Goal: Navigation & Orientation: Find specific page/section

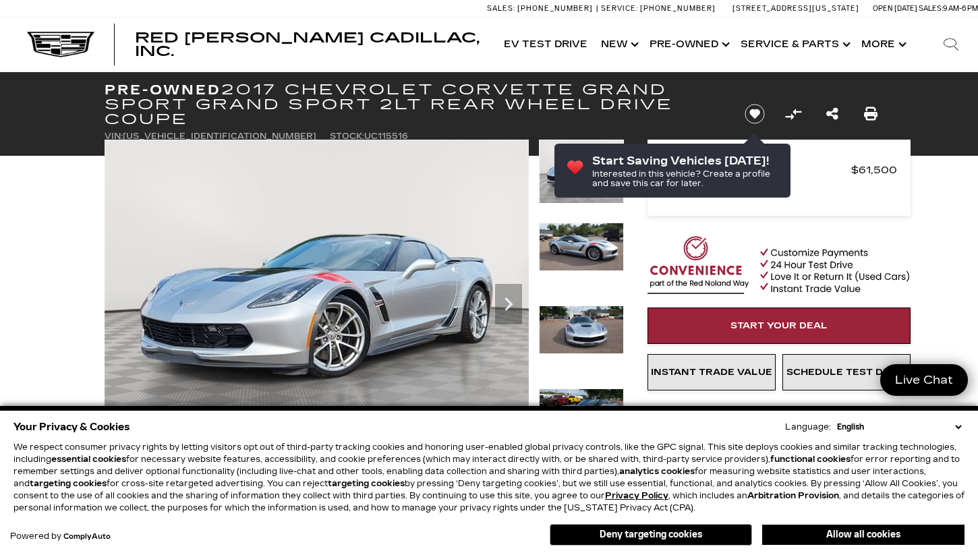
click at [957, 426] on select "English Spanish / Español English / [GEOGRAPHIC_DATA] Korean / 한국어 Vietnamese /…" at bounding box center [899, 427] width 131 height 12
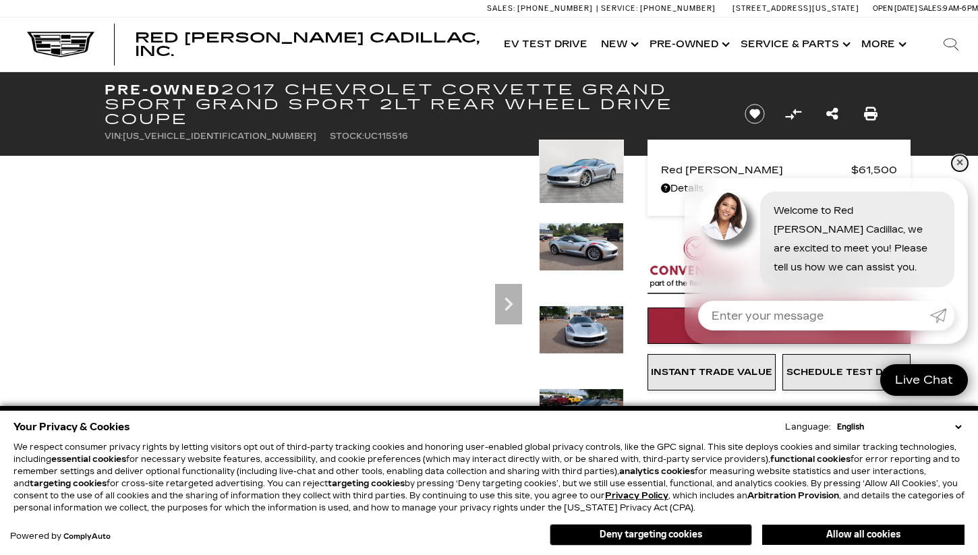
click at [959, 161] on link "✕" at bounding box center [960, 163] width 16 height 16
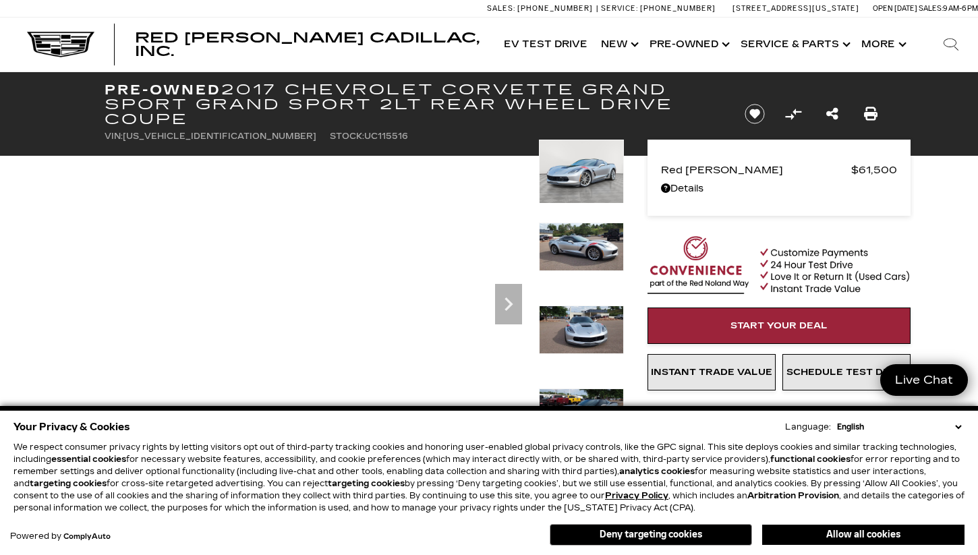
click at [955, 423] on select "English Spanish / Español English / [GEOGRAPHIC_DATA] Korean / 한국어 Vietnamese /…" at bounding box center [899, 427] width 131 height 12
click at [723, 419] on div "Your Privacy & Cookies Language: English Spanish / Español English / [GEOGRAPHI…" at bounding box center [488, 427] width 951 height 19
click at [680, 533] on button "Deny targeting cookies" at bounding box center [651, 535] width 202 height 22
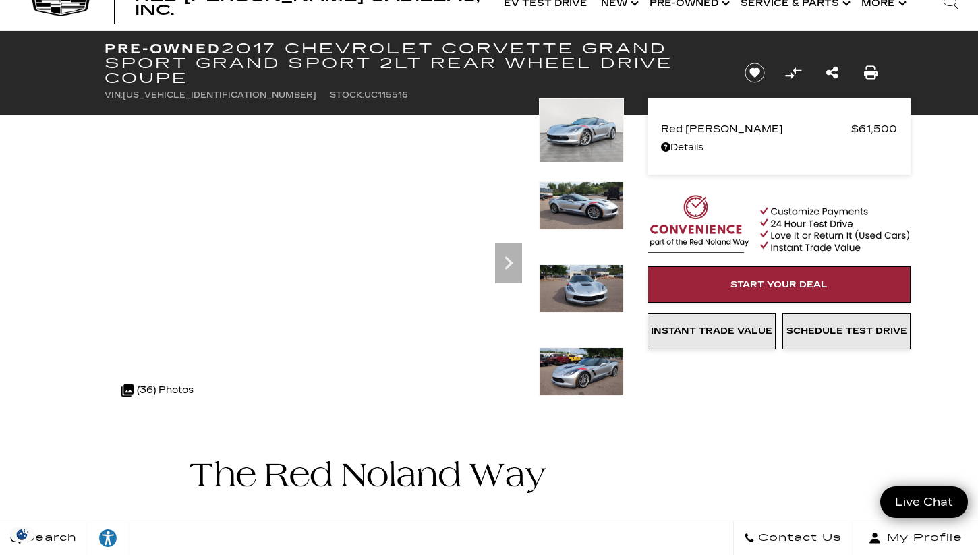
scroll to position [52, 0]
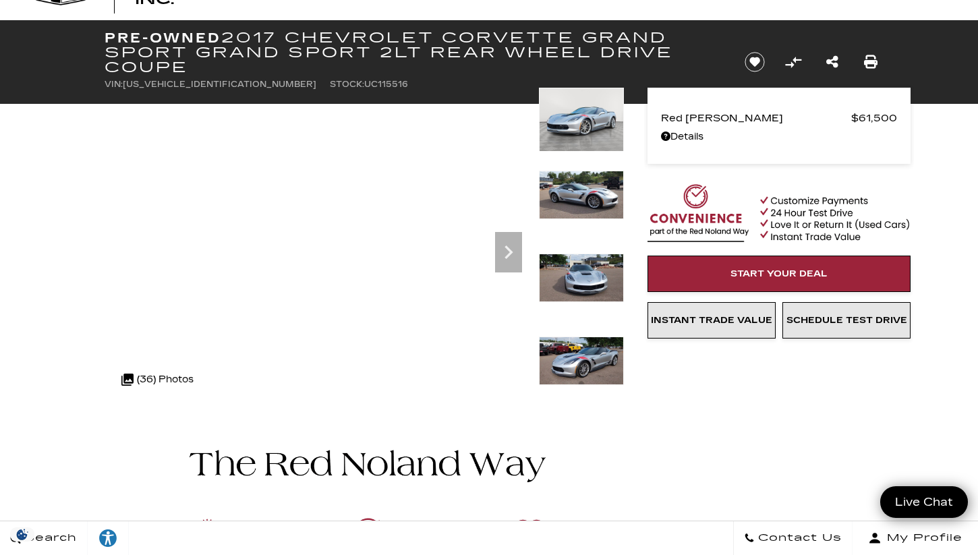
click at [572, 196] on img at bounding box center [581, 195] width 85 height 49
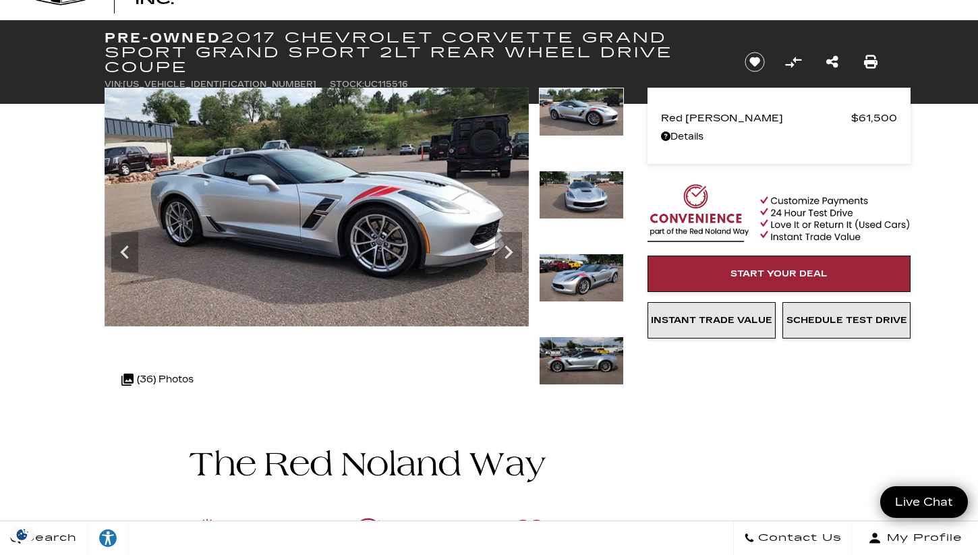
click at [588, 202] on img at bounding box center [581, 195] width 85 height 49
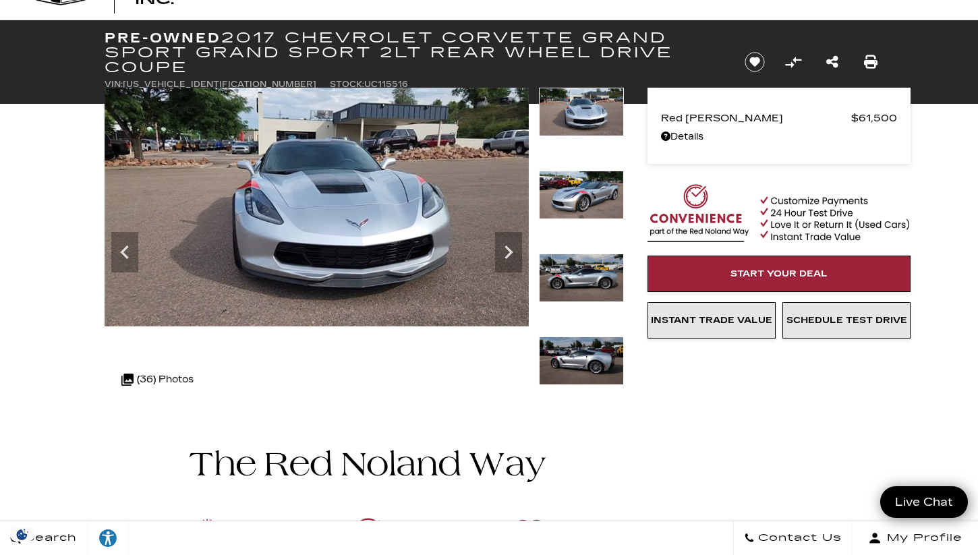
click at [588, 202] on img at bounding box center [581, 195] width 85 height 49
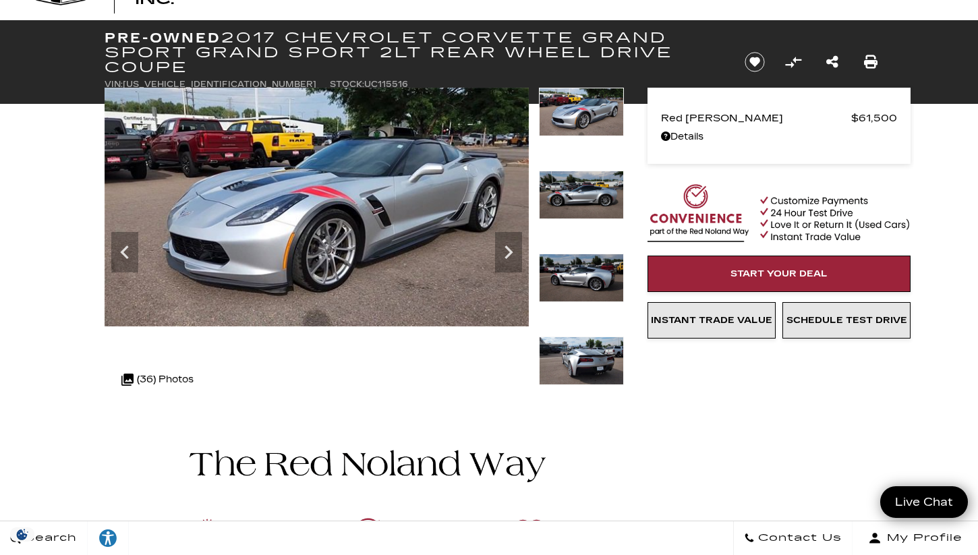
click at [588, 202] on img at bounding box center [581, 195] width 85 height 49
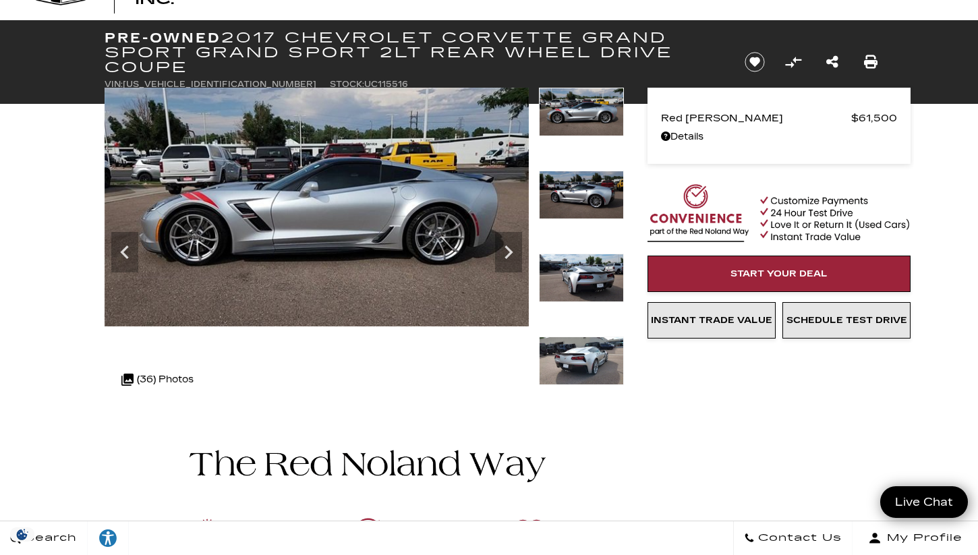
click at [590, 280] on img at bounding box center [581, 278] width 85 height 49
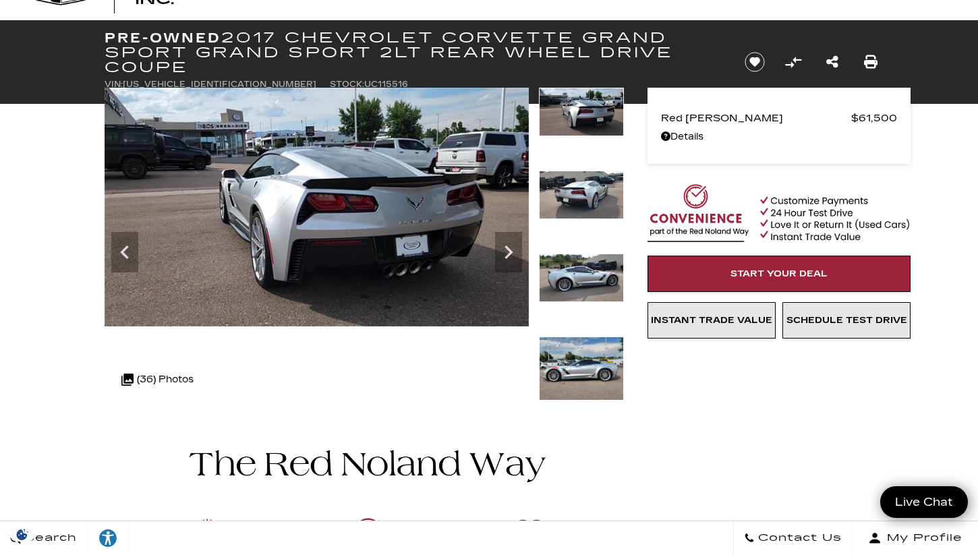
click at [590, 280] on img at bounding box center [581, 278] width 85 height 49
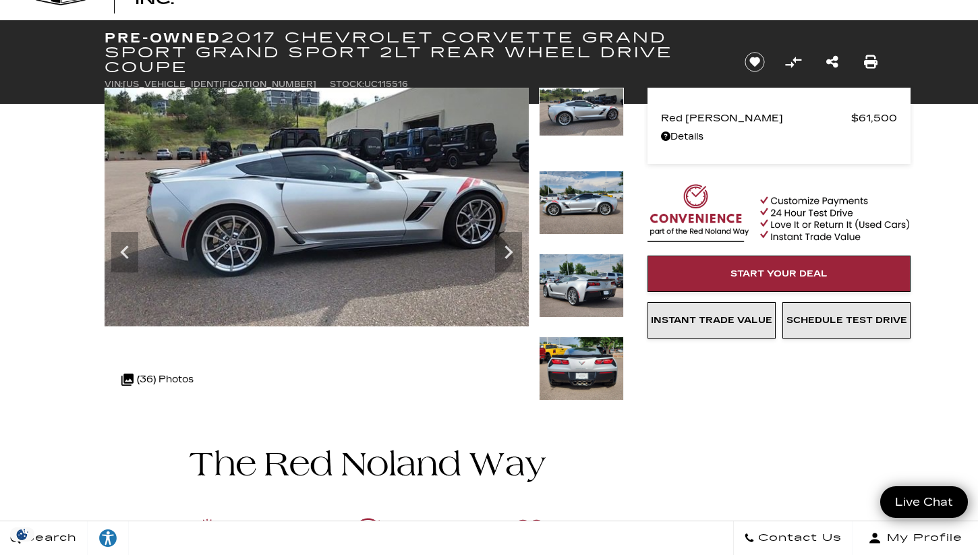
click at [572, 345] on img at bounding box center [581, 369] width 85 height 64
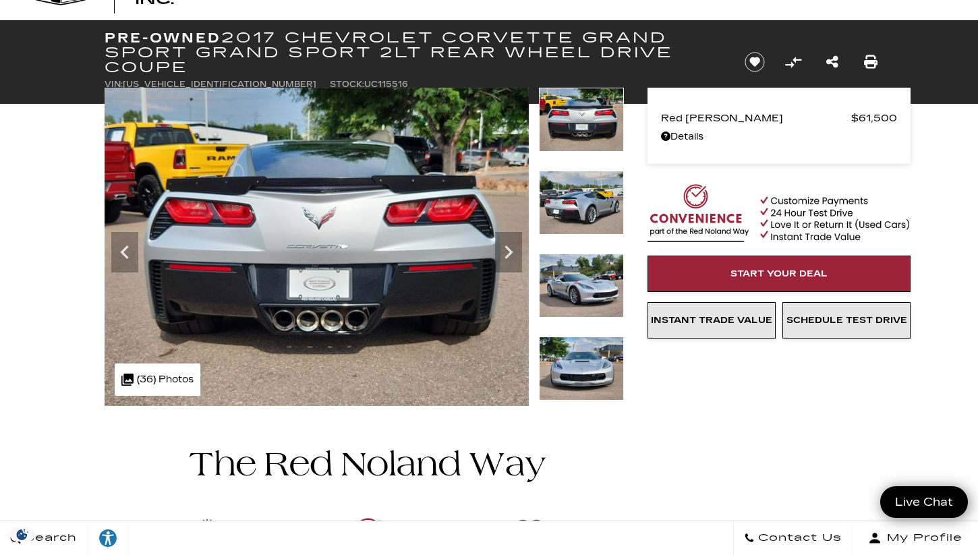
click at [588, 183] on img at bounding box center [581, 203] width 85 height 64
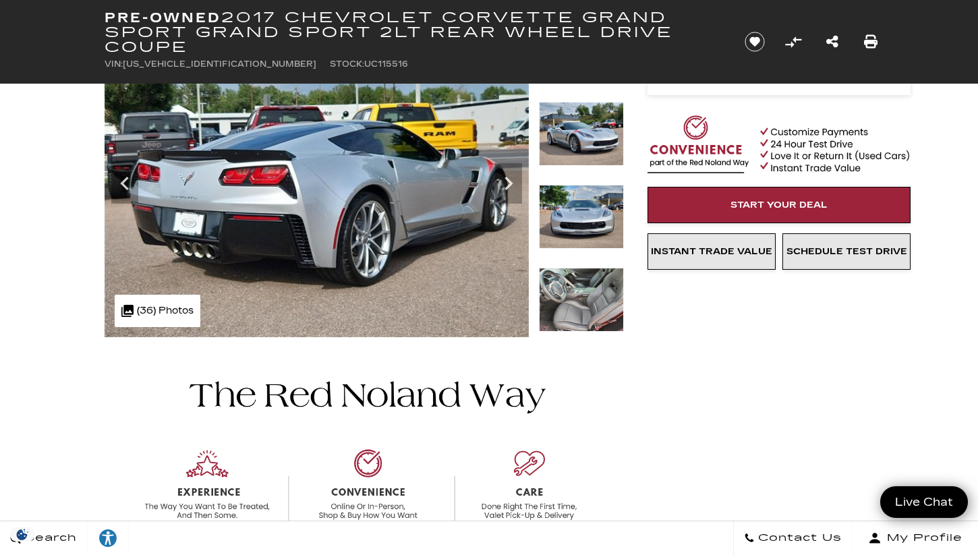
scroll to position [129, 0]
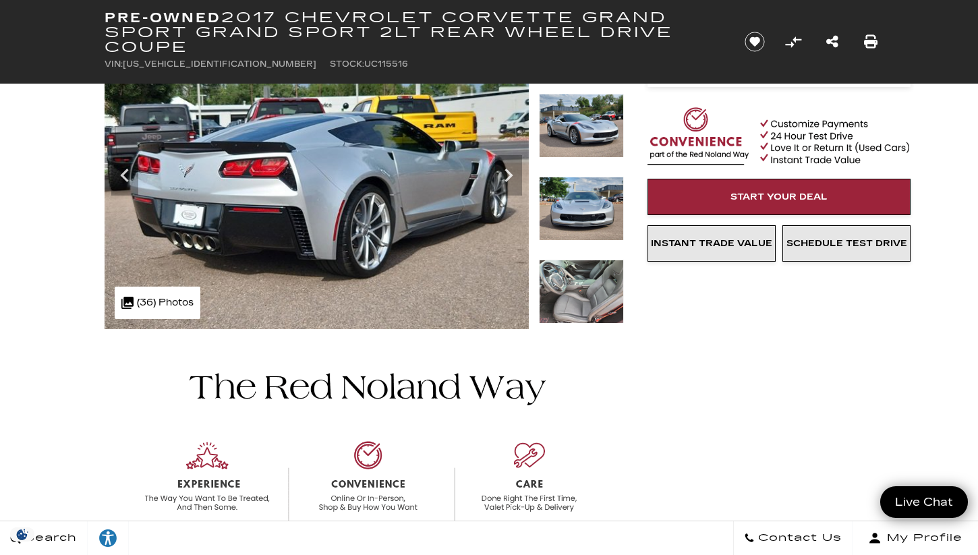
click at [578, 308] on img at bounding box center [581, 292] width 85 height 64
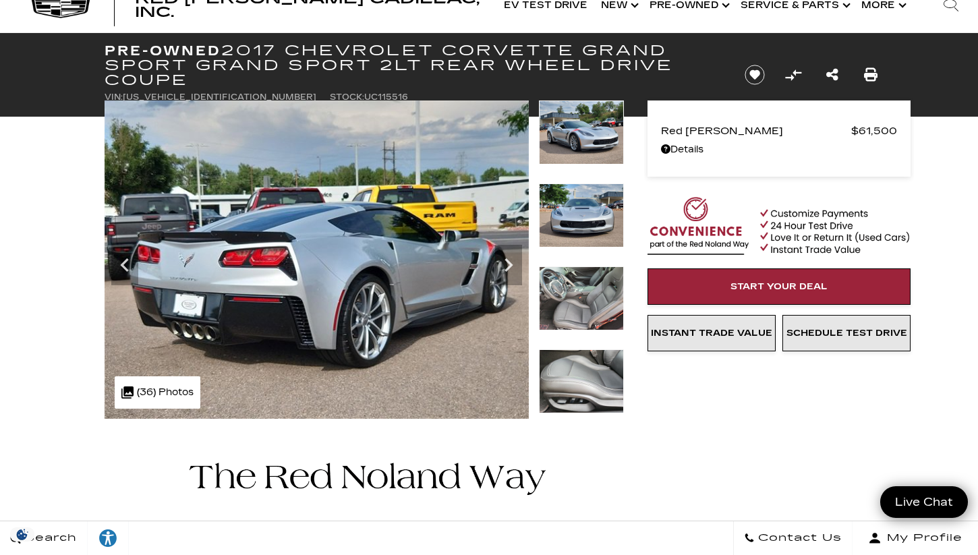
scroll to position [32, 0]
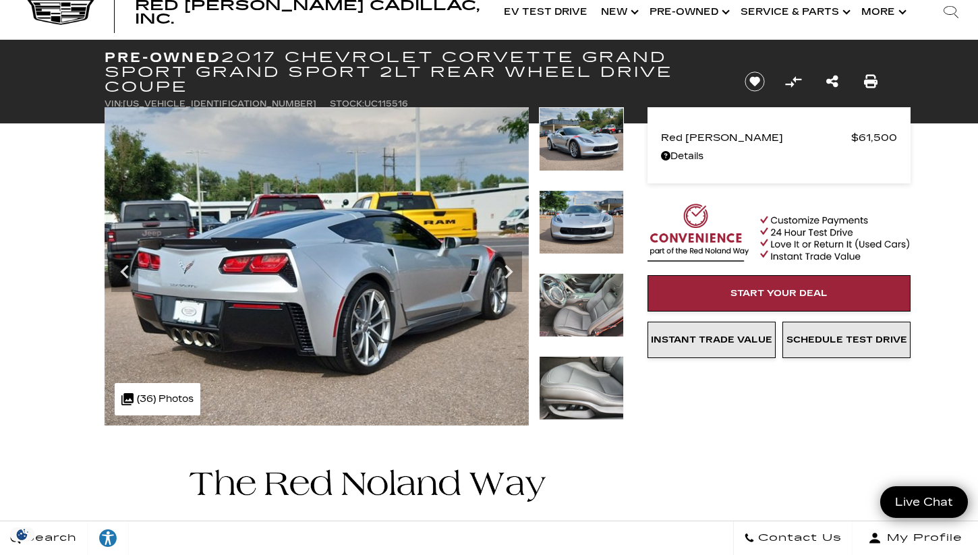
click at [602, 379] on img at bounding box center [581, 388] width 85 height 64
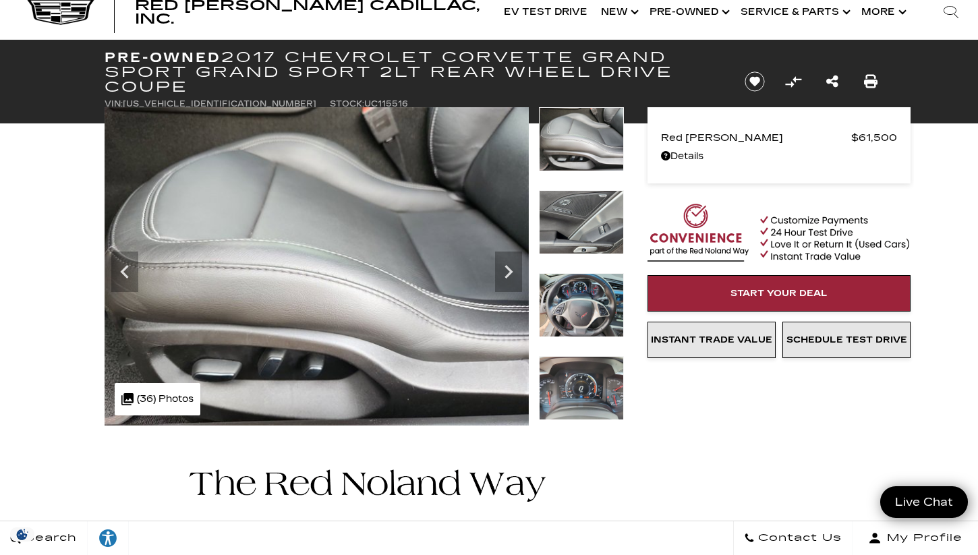
click at [605, 215] on img at bounding box center [581, 222] width 85 height 64
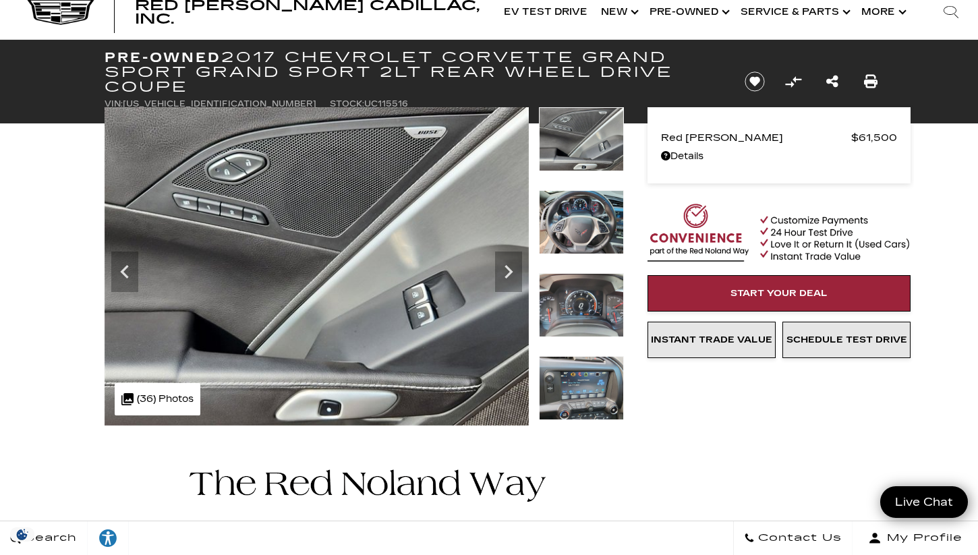
scroll to position [0, 0]
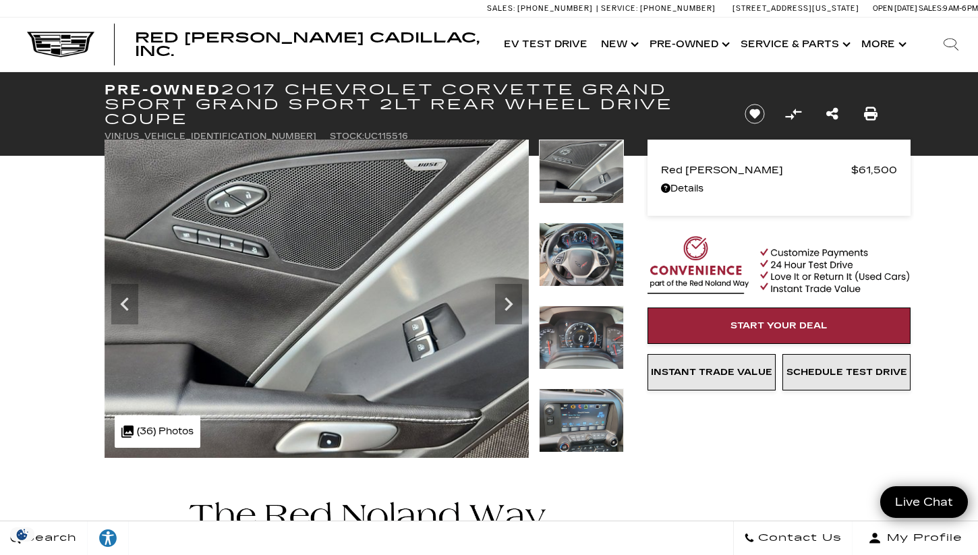
click at [576, 250] on img at bounding box center [581, 255] width 85 height 64
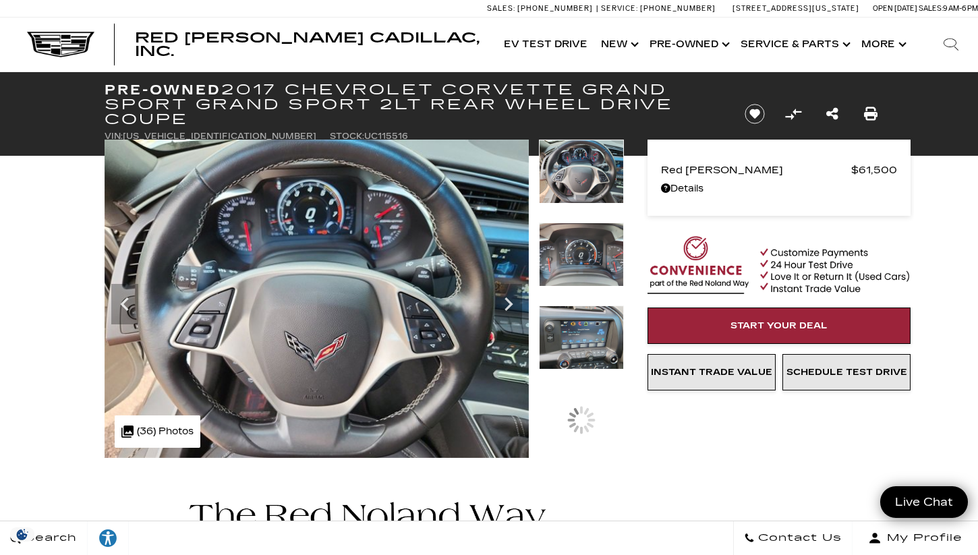
click at [574, 161] on img at bounding box center [581, 172] width 85 height 64
click at [578, 406] on img at bounding box center [581, 421] width 85 height 64
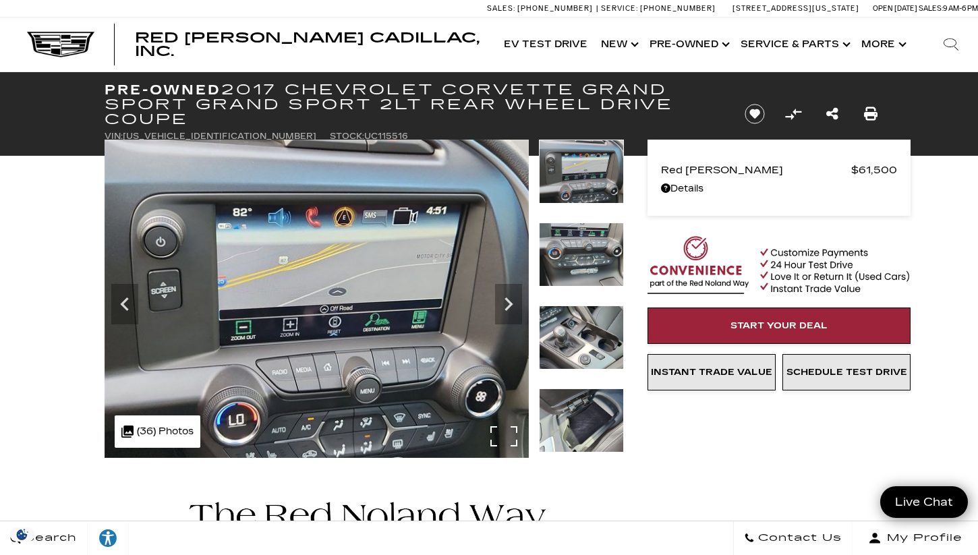
click at [176, 429] on div ".cls-1, .cls-3 { fill: #c50033; } .cls-1 { clip-rule: evenodd; } .cls-2 { clip-…" at bounding box center [158, 432] width 86 height 32
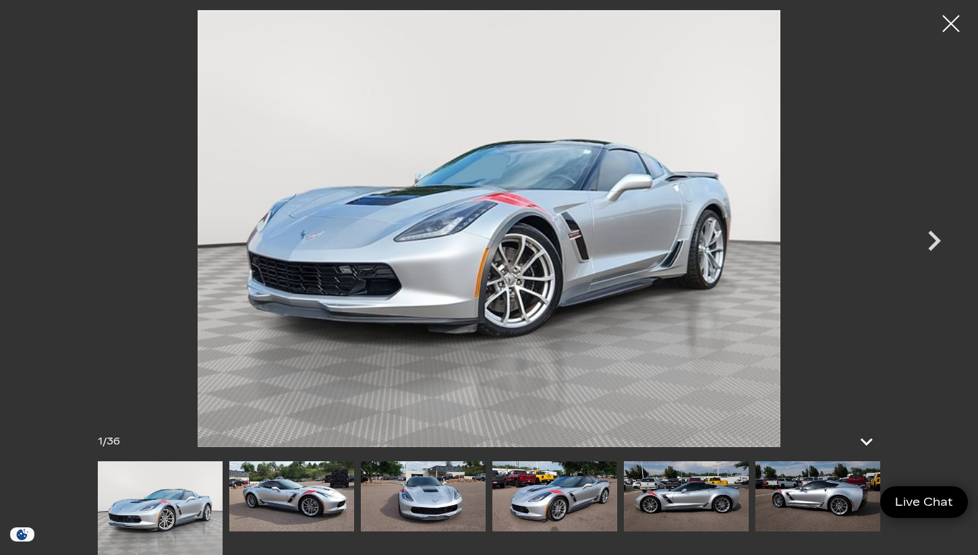
click at [291, 484] on img at bounding box center [291, 497] width 125 height 70
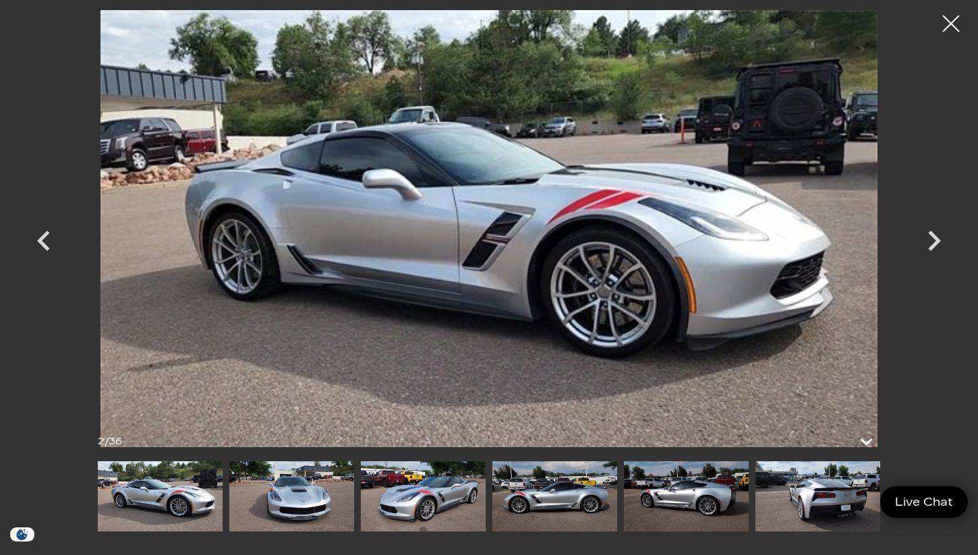
click at [308, 484] on img at bounding box center [291, 497] width 125 height 70
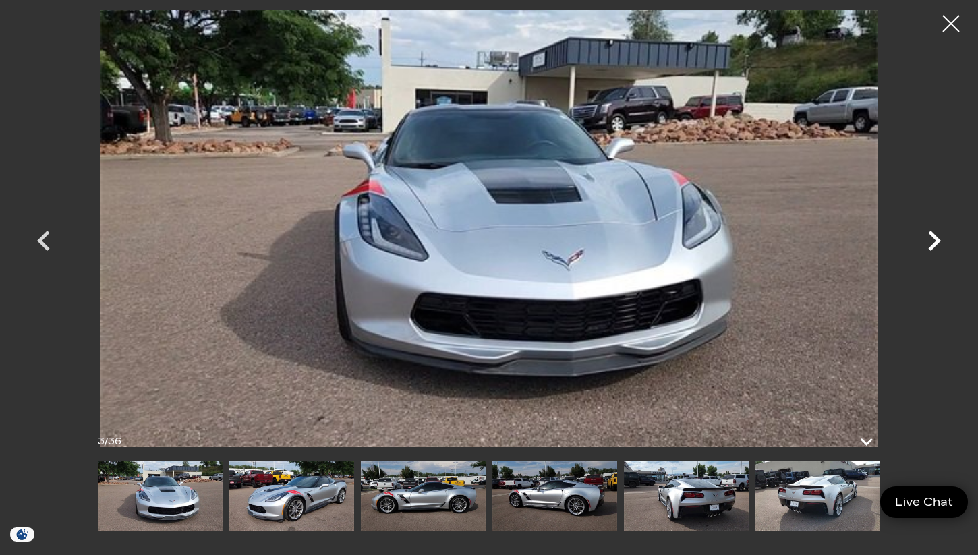
click at [935, 235] on icon "Next" at bounding box center [934, 241] width 13 height 20
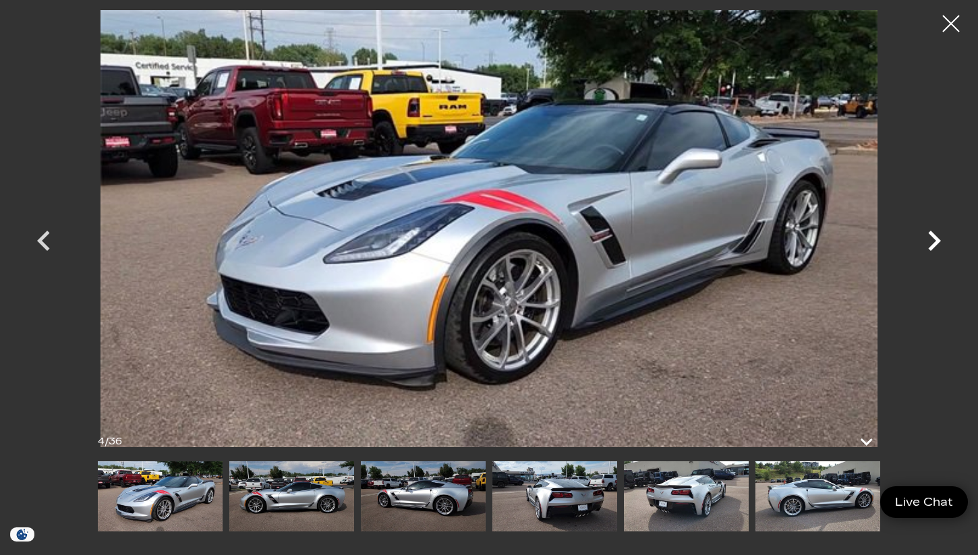
click at [935, 235] on icon "Next" at bounding box center [934, 241] width 13 height 20
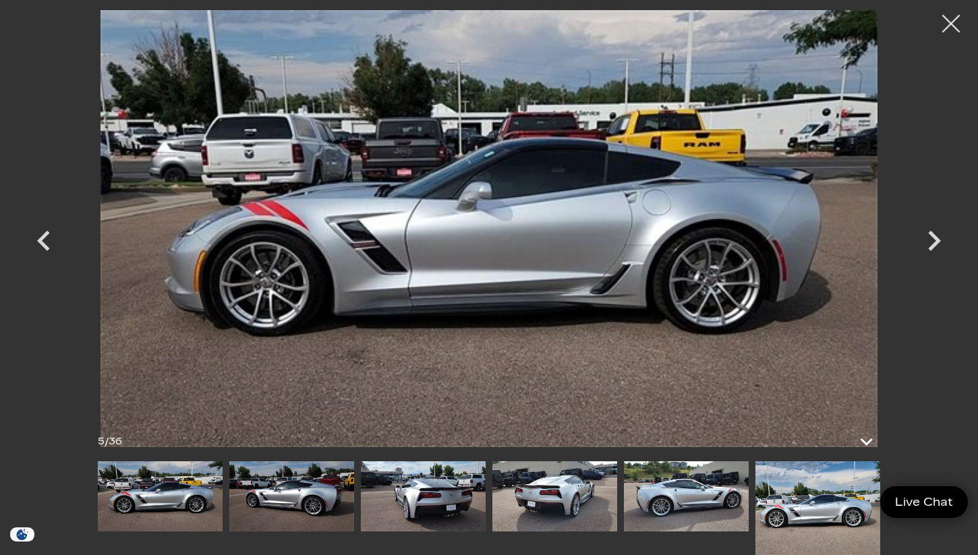
click at [946, 26] on div at bounding box center [952, 24] width 36 height 36
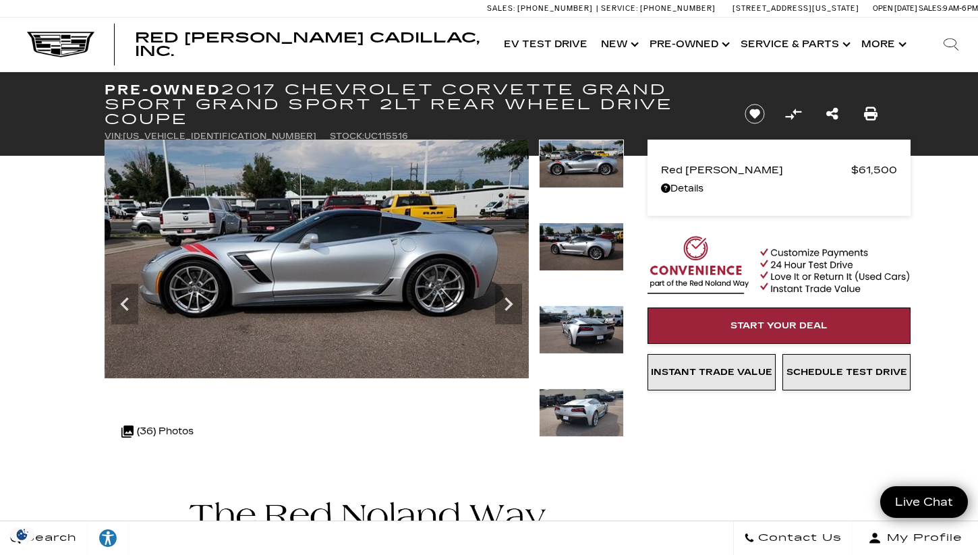
click at [585, 319] on img at bounding box center [581, 330] width 85 height 49
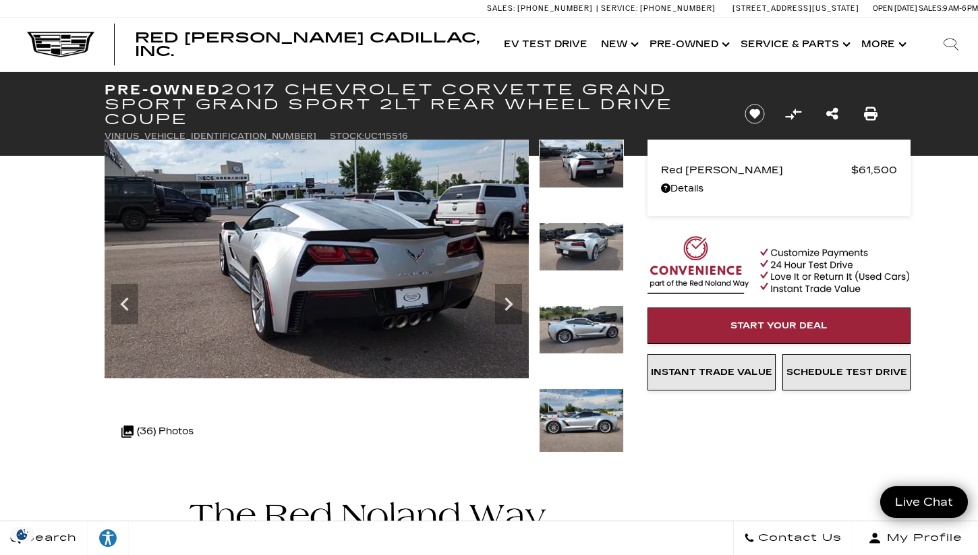
click at [583, 228] on img at bounding box center [581, 247] width 85 height 49
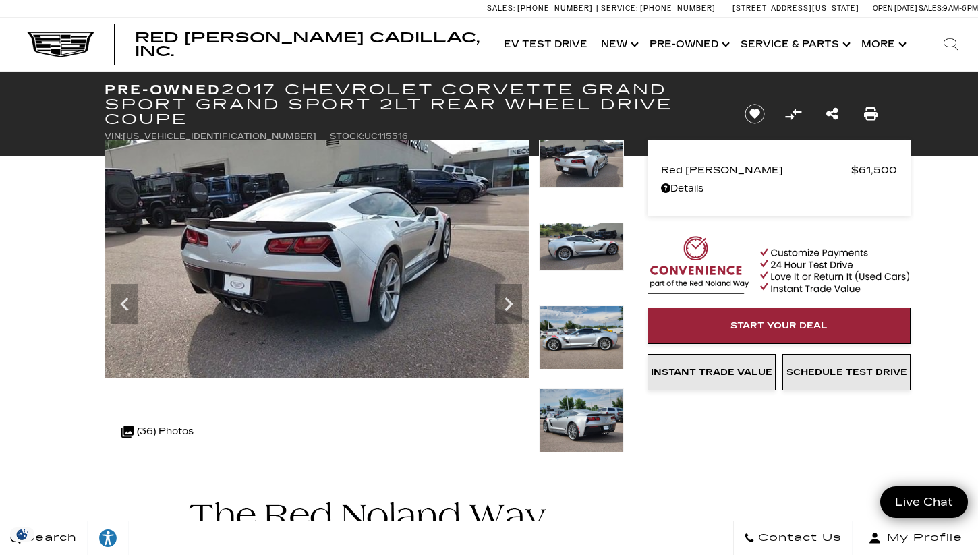
click at [584, 254] on img at bounding box center [581, 247] width 85 height 49
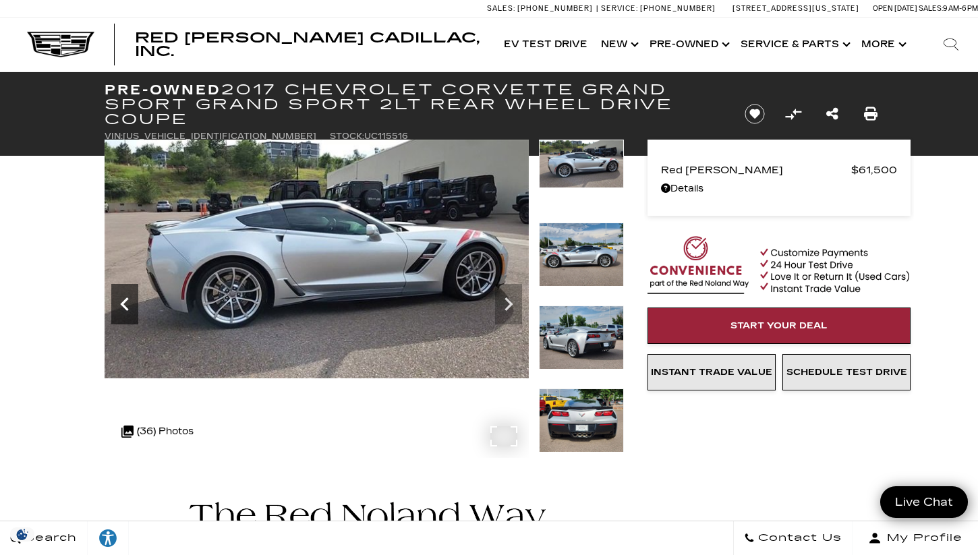
click at [135, 312] on icon "Previous" at bounding box center [124, 304] width 27 height 27
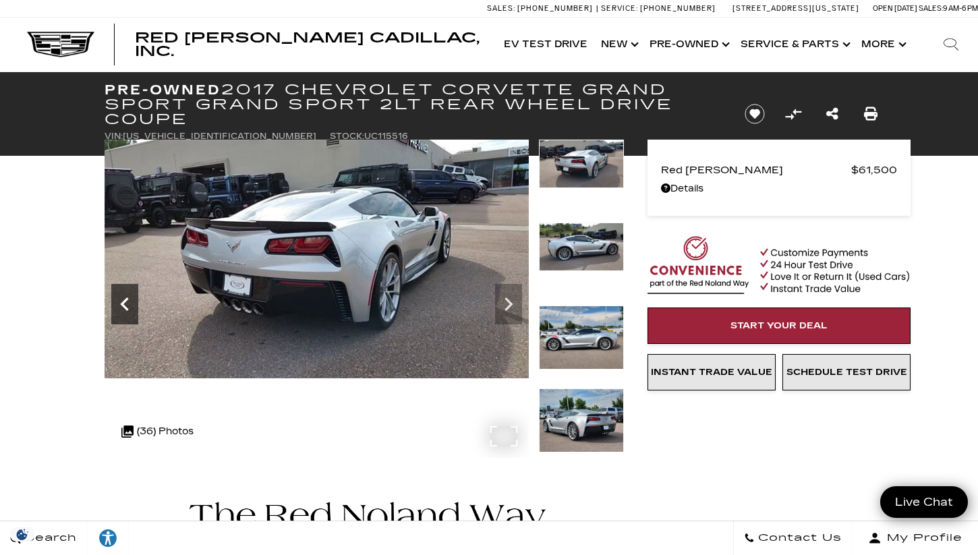
click at [128, 308] on icon "Previous" at bounding box center [124, 304] width 27 height 27
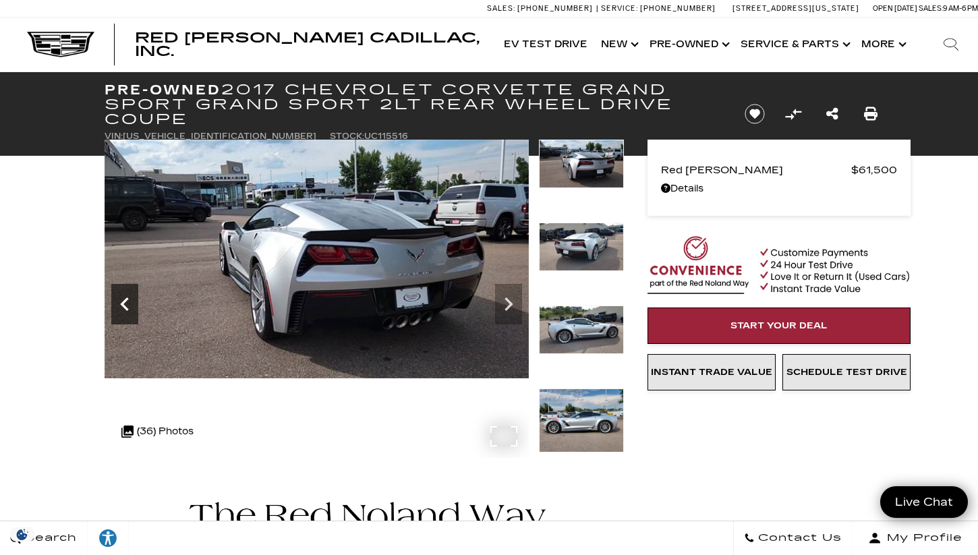
click at [128, 308] on icon "Previous" at bounding box center [124, 304] width 27 height 27
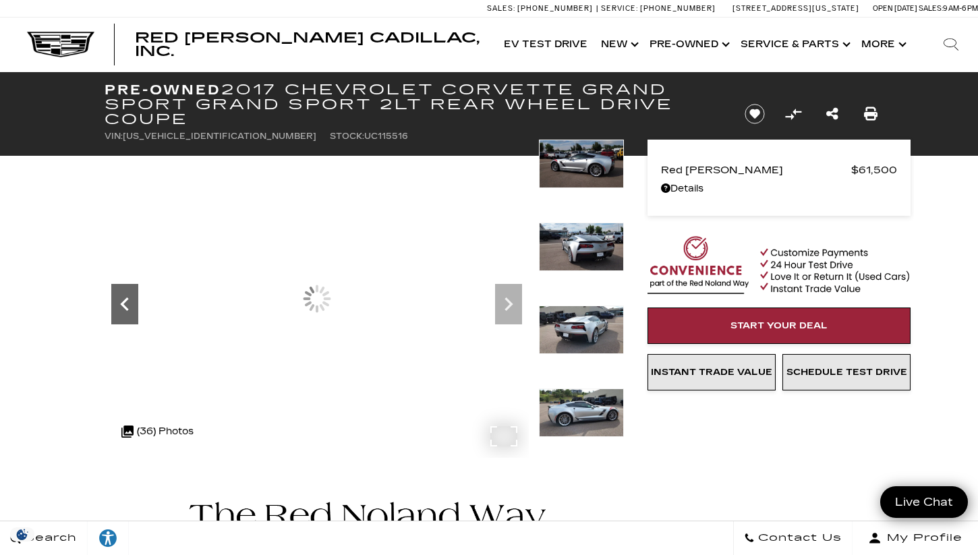
click at [128, 308] on icon "Previous" at bounding box center [124, 304] width 27 height 27
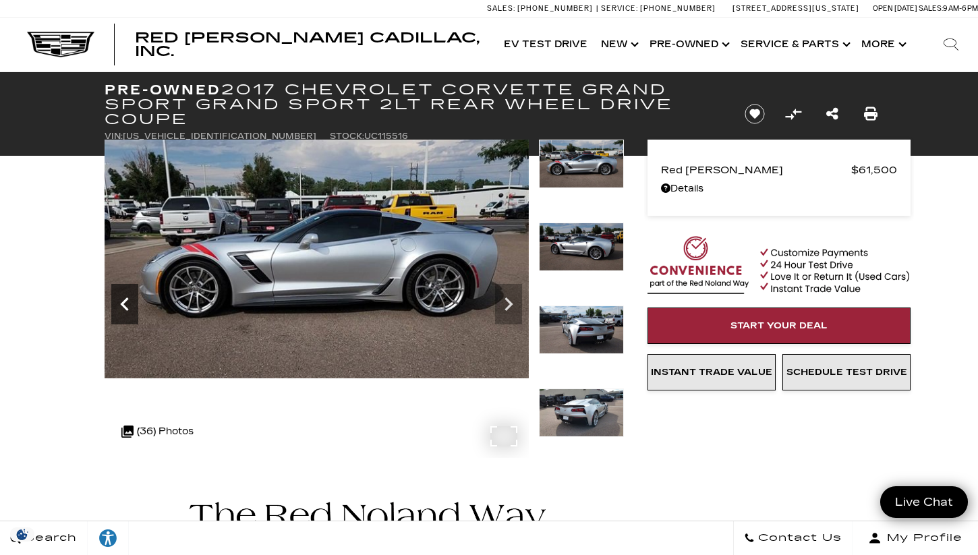
click at [128, 308] on icon "Previous" at bounding box center [124, 304] width 27 height 27
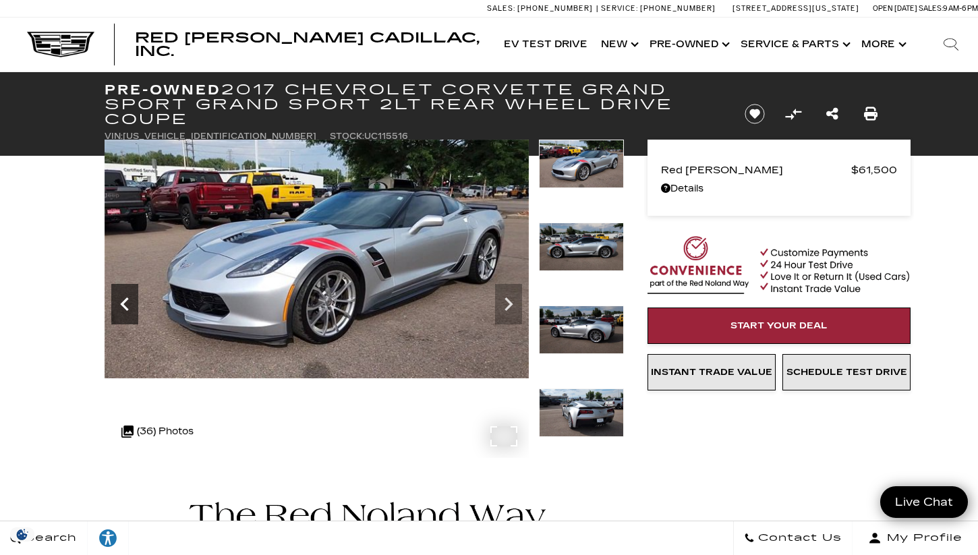
click at [128, 308] on icon "Previous" at bounding box center [124, 304] width 27 height 27
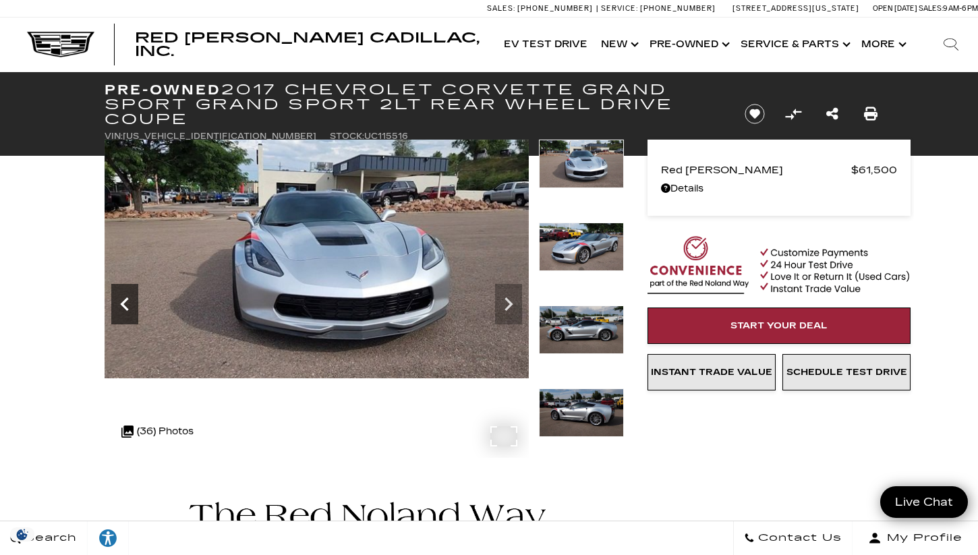
click at [128, 308] on icon "Previous" at bounding box center [124, 304] width 27 height 27
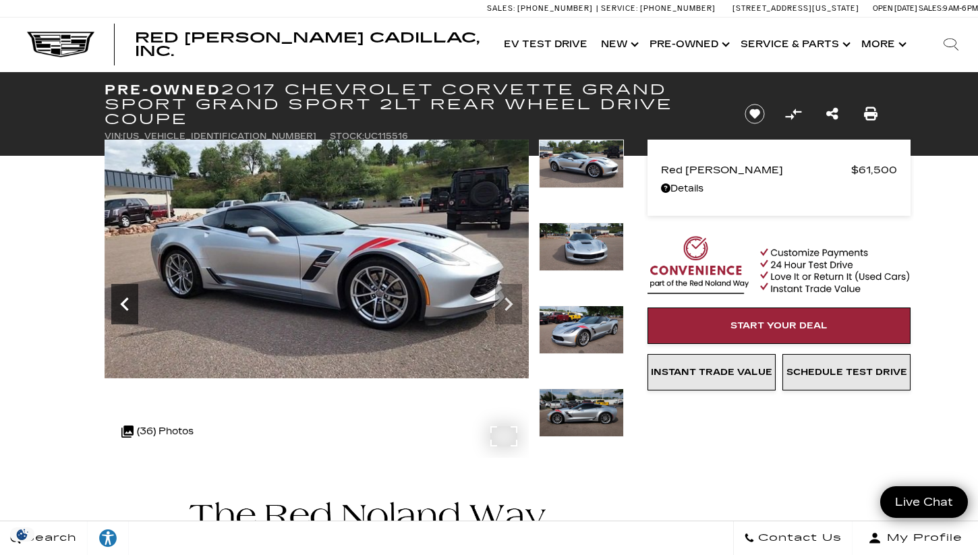
click at [128, 308] on icon "Previous" at bounding box center [124, 304] width 27 height 27
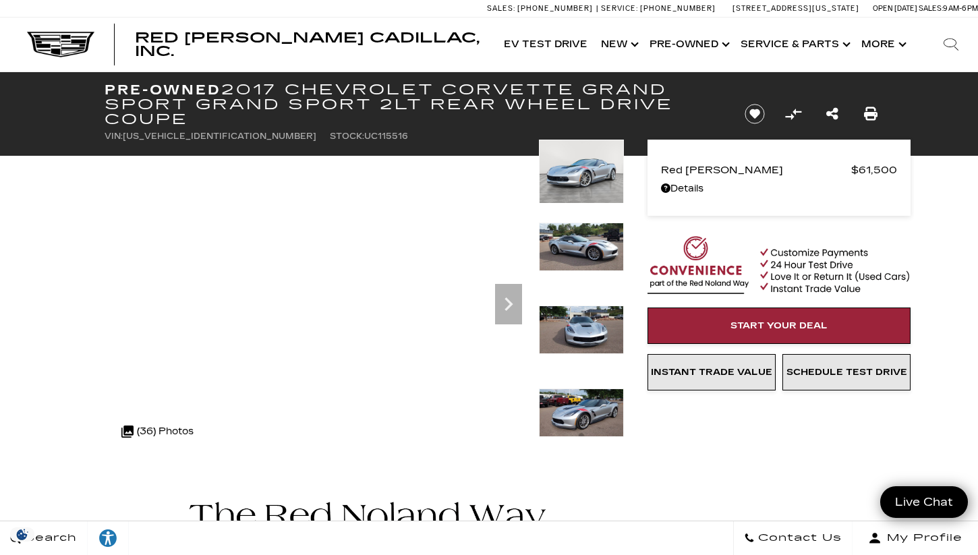
click at [586, 314] on img at bounding box center [581, 330] width 85 height 49
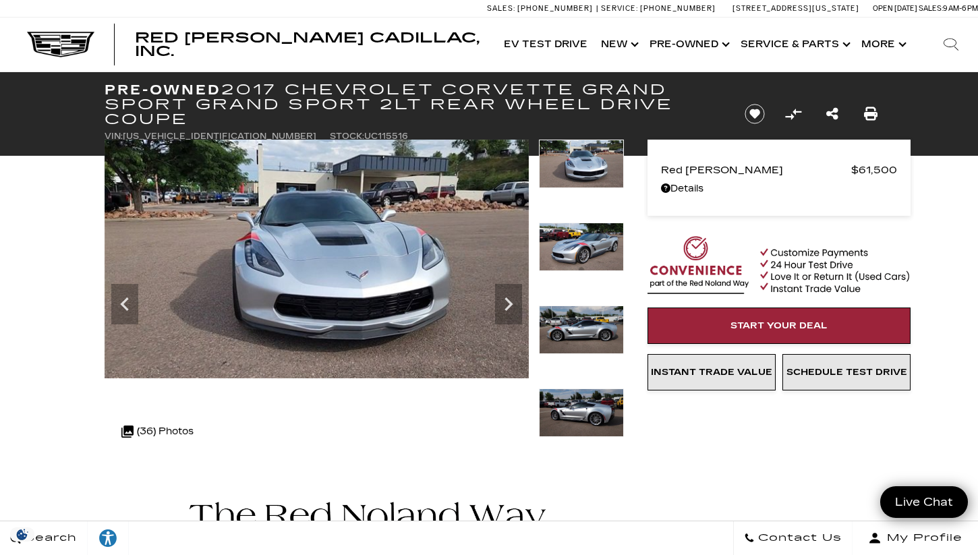
click at [586, 332] on img at bounding box center [581, 330] width 85 height 49
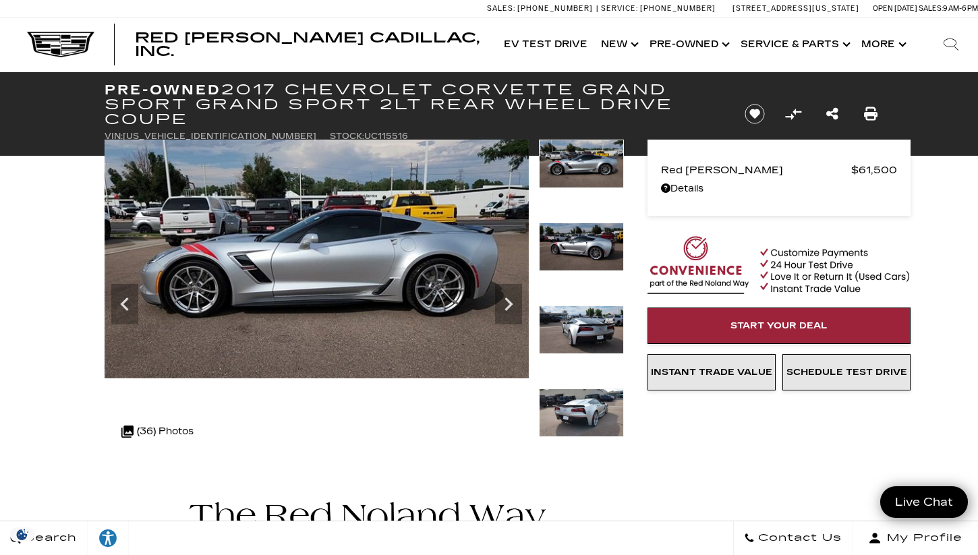
click at [686, 454] on div "Red [PERSON_NAME] $61,500 Disclaimer: Tax, title, licensing and other fees NOT …" at bounding box center [759, 265] width 270 height 386
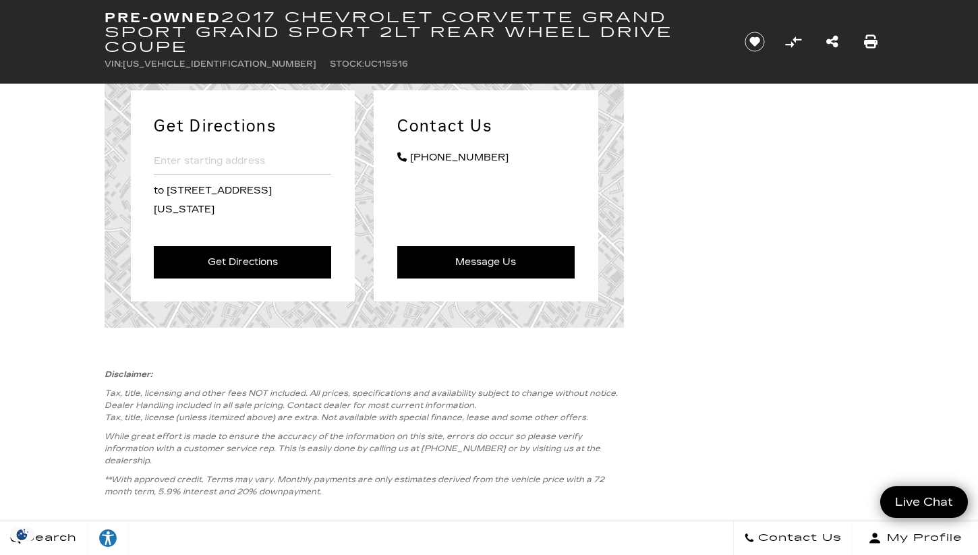
scroll to position [1916, 0]
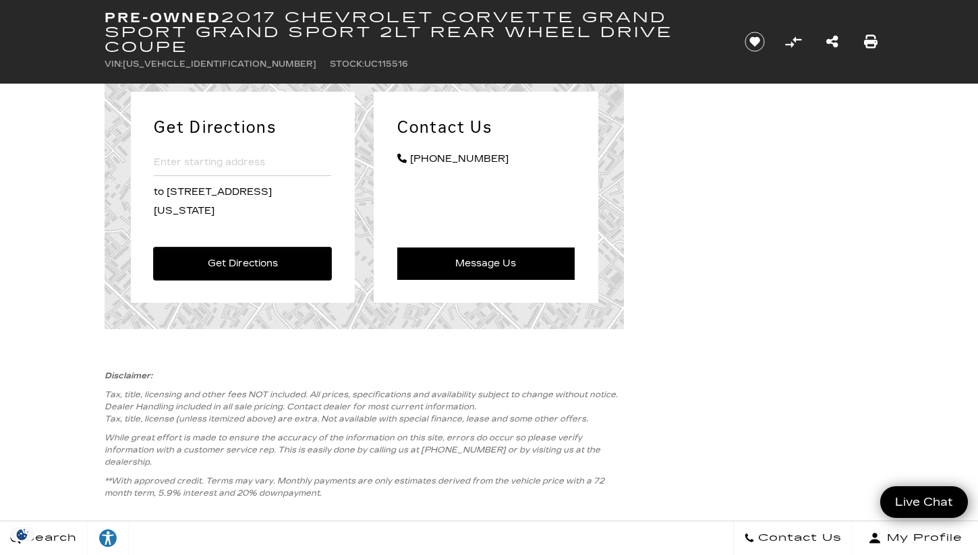
click at [268, 258] on link "Get Directions" at bounding box center [242, 264] width 177 height 32
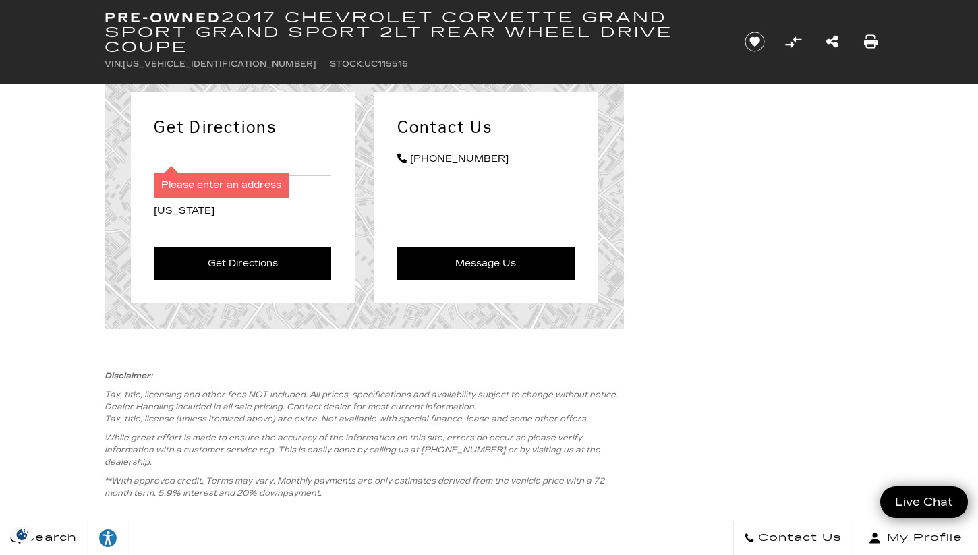
click at [225, 171] on input "Enter starting address" at bounding box center [242, 163] width 177 height 26
type input "10752 [PERSON_NAME] SW"
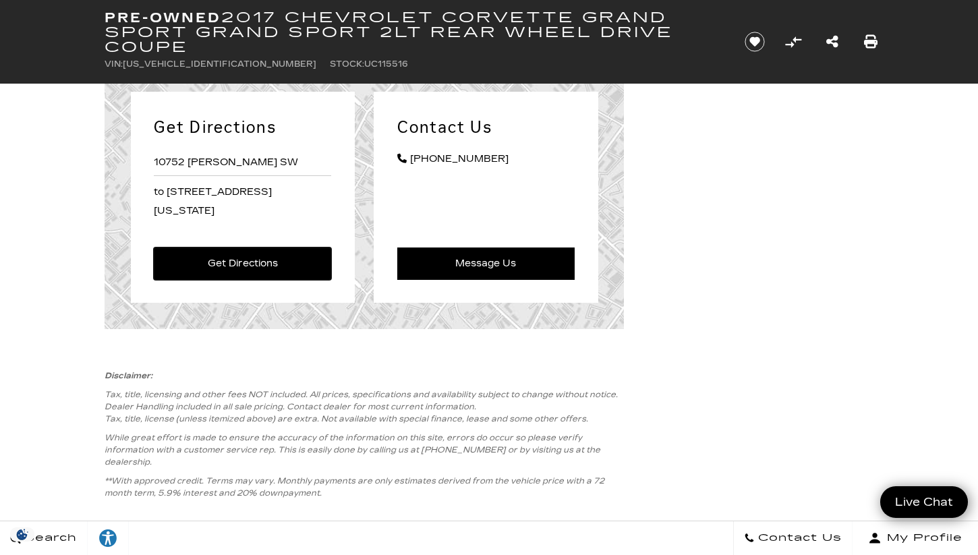
click at [279, 248] on link "Get Directions" at bounding box center [242, 264] width 177 height 32
click at [256, 165] on input "10752 [PERSON_NAME] SW" at bounding box center [242, 163] width 177 height 26
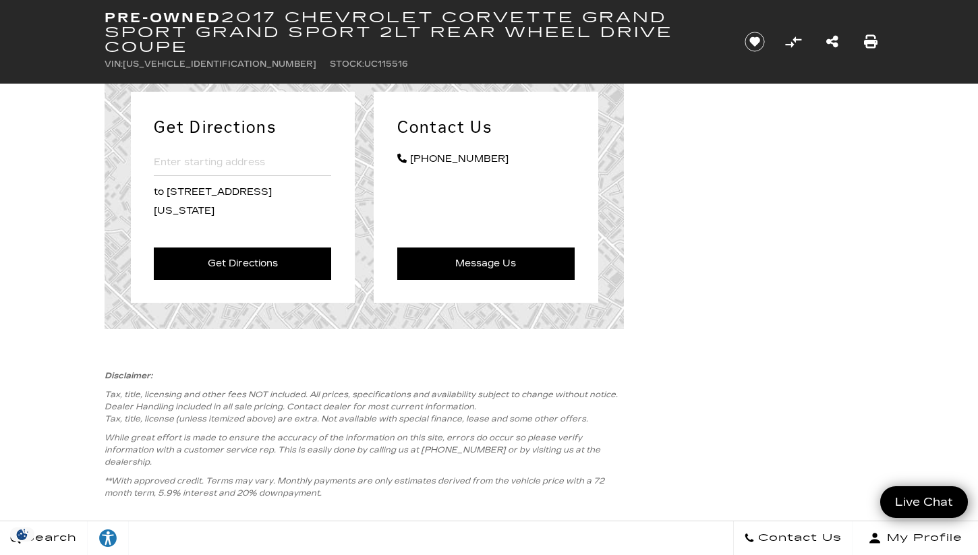
click at [704, 233] on div "Get Directions Please enter an address to [STREET_ADDRESS][US_STATE] Get Direct…" at bounding box center [489, 196] width 810 height 263
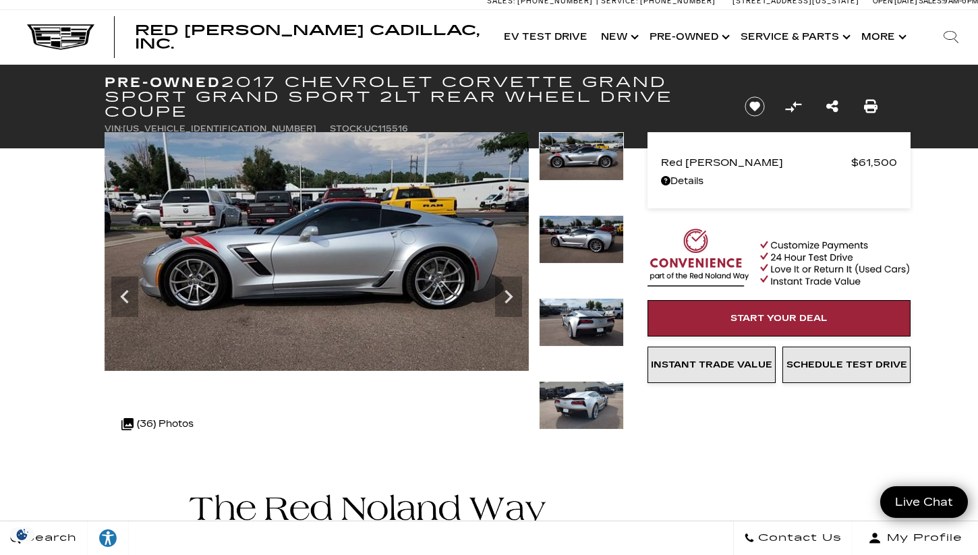
scroll to position [0, 0]
